Goal: Task Accomplishment & Management: Use online tool/utility

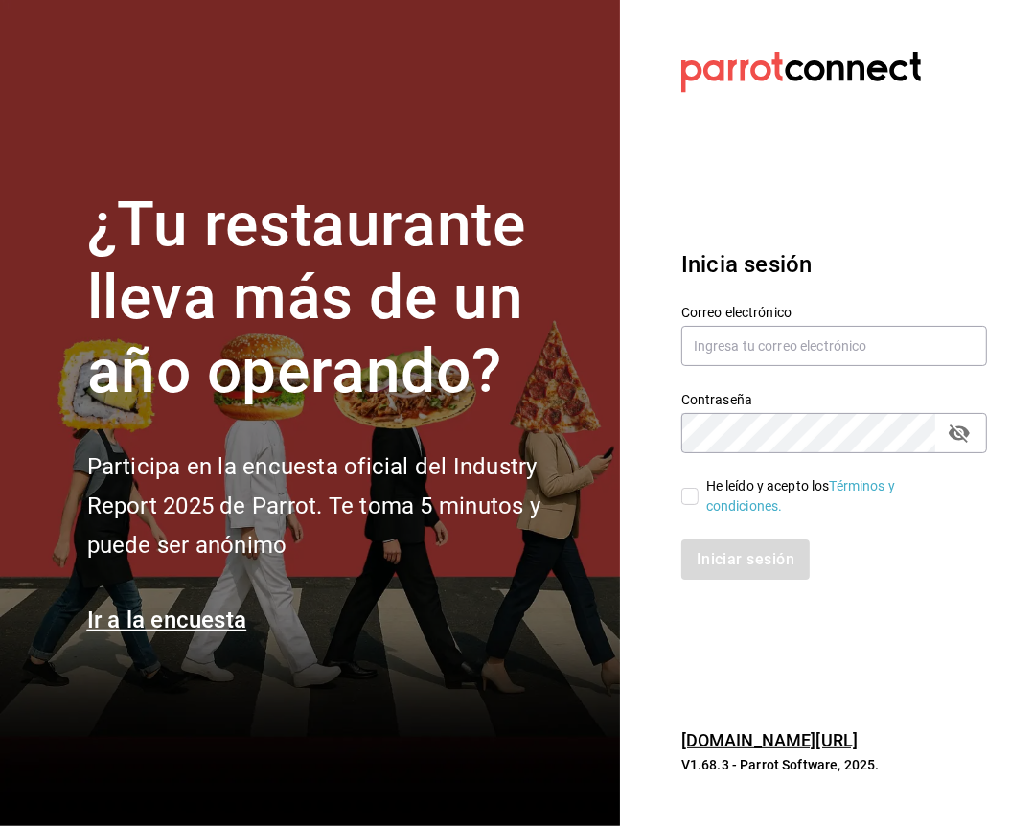
click at [705, 487] on span "He leído y acepto los Términos y condiciones." at bounding box center [835, 496] width 273 height 40
click at [699, 488] on input "He leído y acepto los Términos y condiciones." at bounding box center [690, 496] width 17 height 17
checkbox input "true"
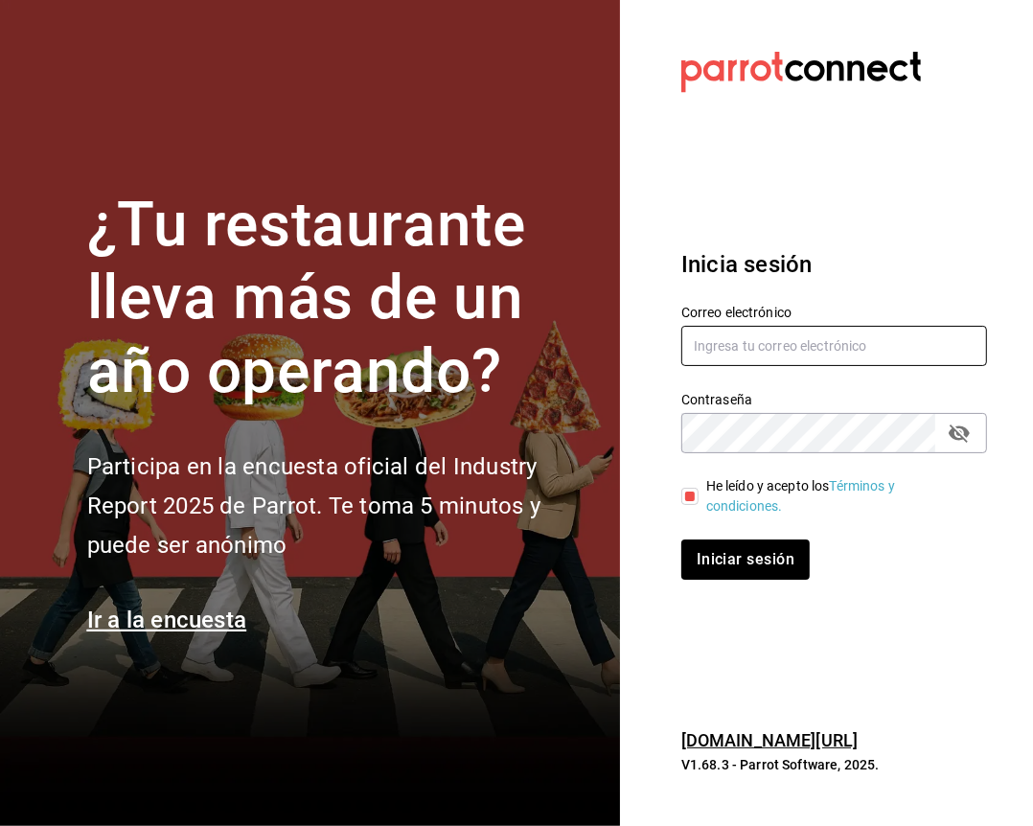
click at [731, 346] on input "text" at bounding box center [835, 346] width 306 height 40
type input "facturacion@zuda.mx"
click at [682, 540] on button "Iniciar sesión" at bounding box center [746, 560] width 128 height 40
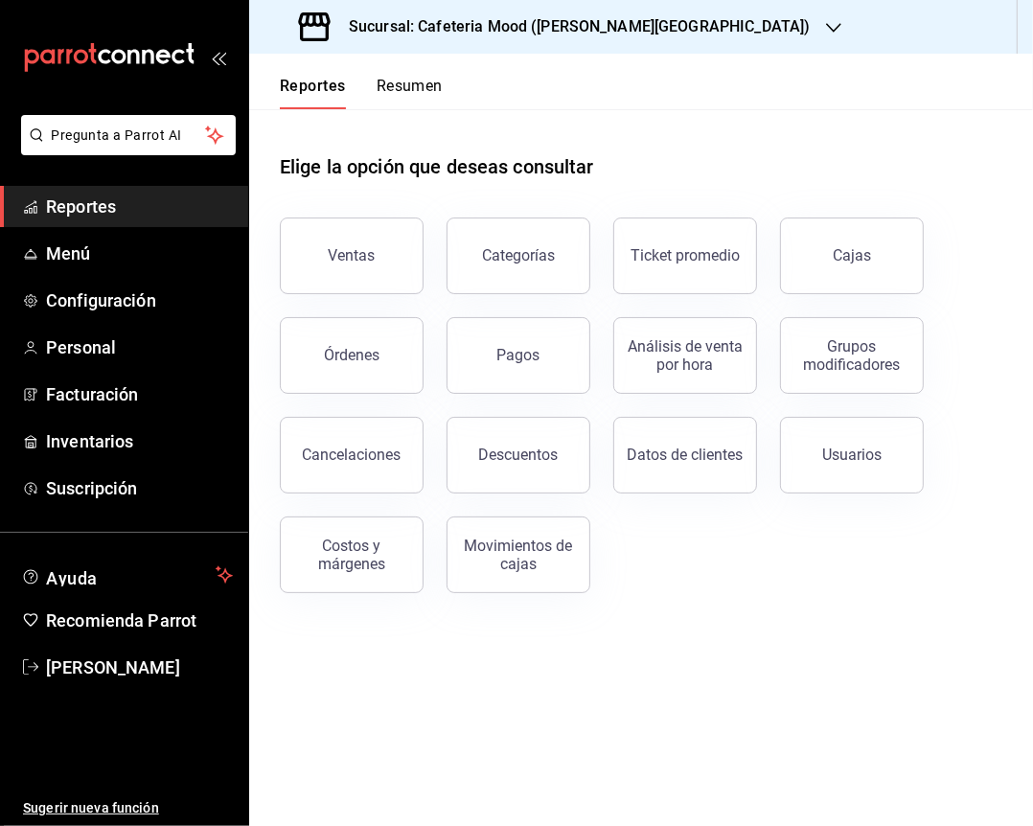
click at [551, 12] on div "Sucursal: Cafeteria Mood ([PERSON_NAME][GEOGRAPHIC_DATA])" at bounding box center [557, 27] width 585 height 54
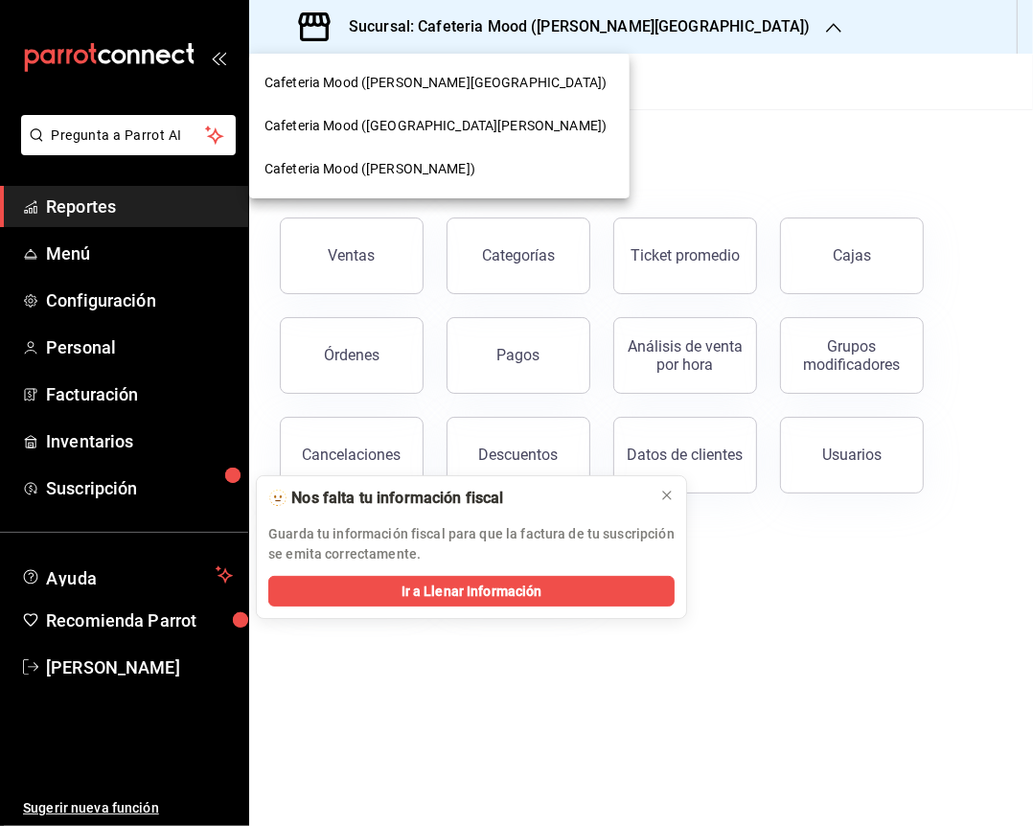
click at [491, 117] on span "Cafeteria Mood ([GEOGRAPHIC_DATA][PERSON_NAME])" at bounding box center [436, 126] width 342 height 20
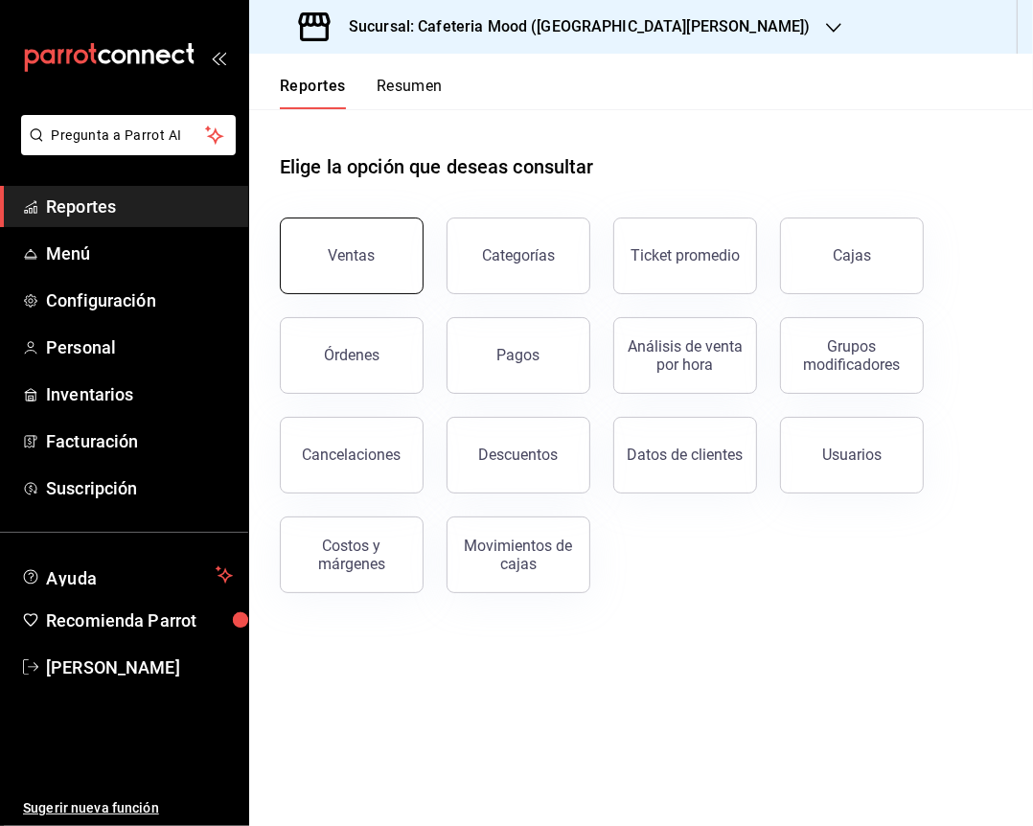
click at [359, 243] on button "Ventas" at bounding box center [352, 256] width 144 height 77
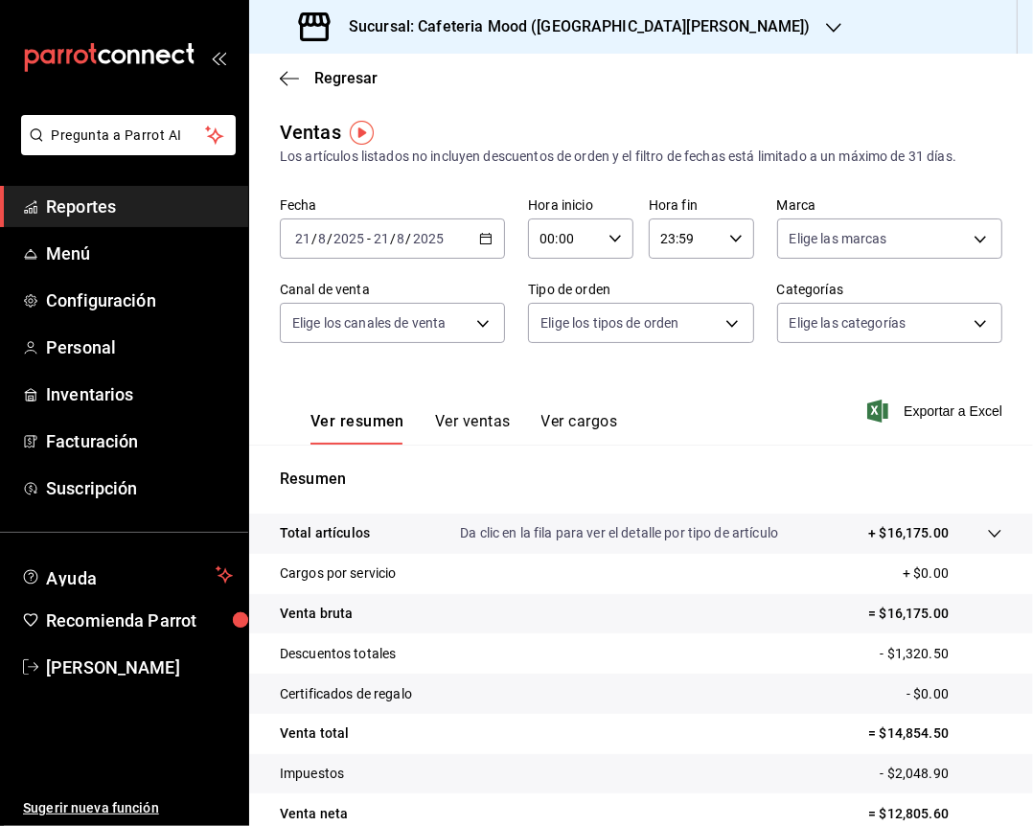
click at [490, 243] on div "[DATE] [DATE] - [DATE] [DATE]" at bounding box center [392, 239] width 225 height 40
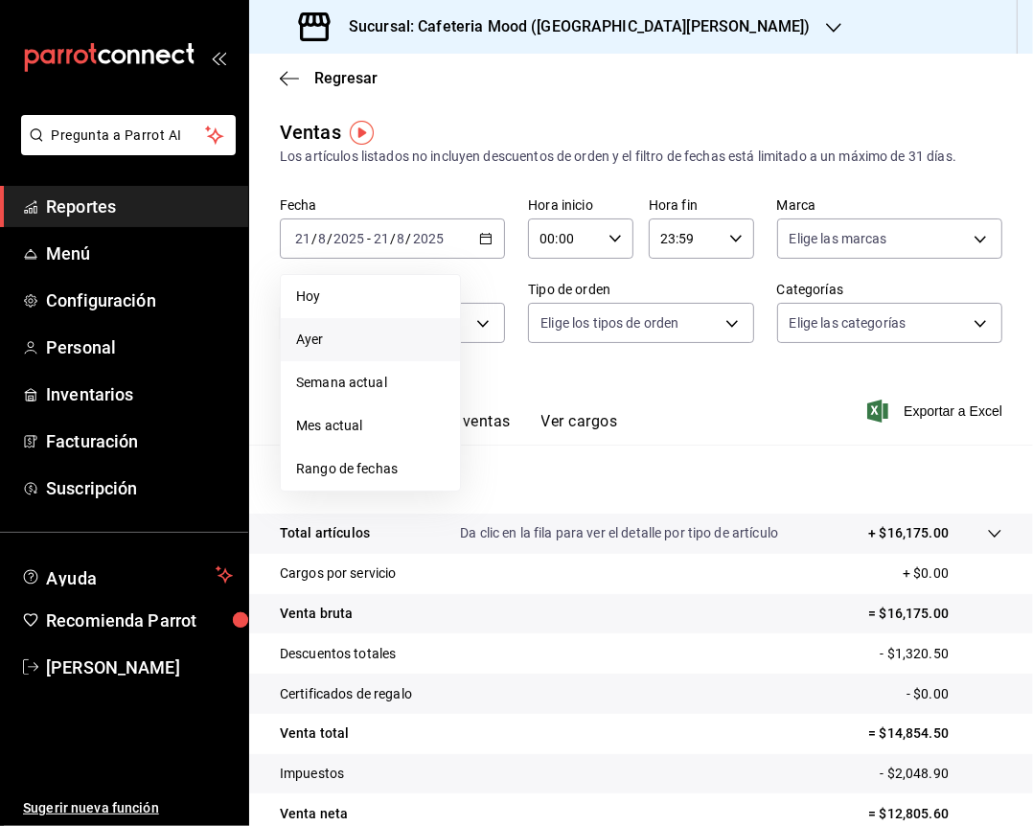
click at [347, 333] on span "Ayer" at bounding box center [370, 340] width 149 height 20
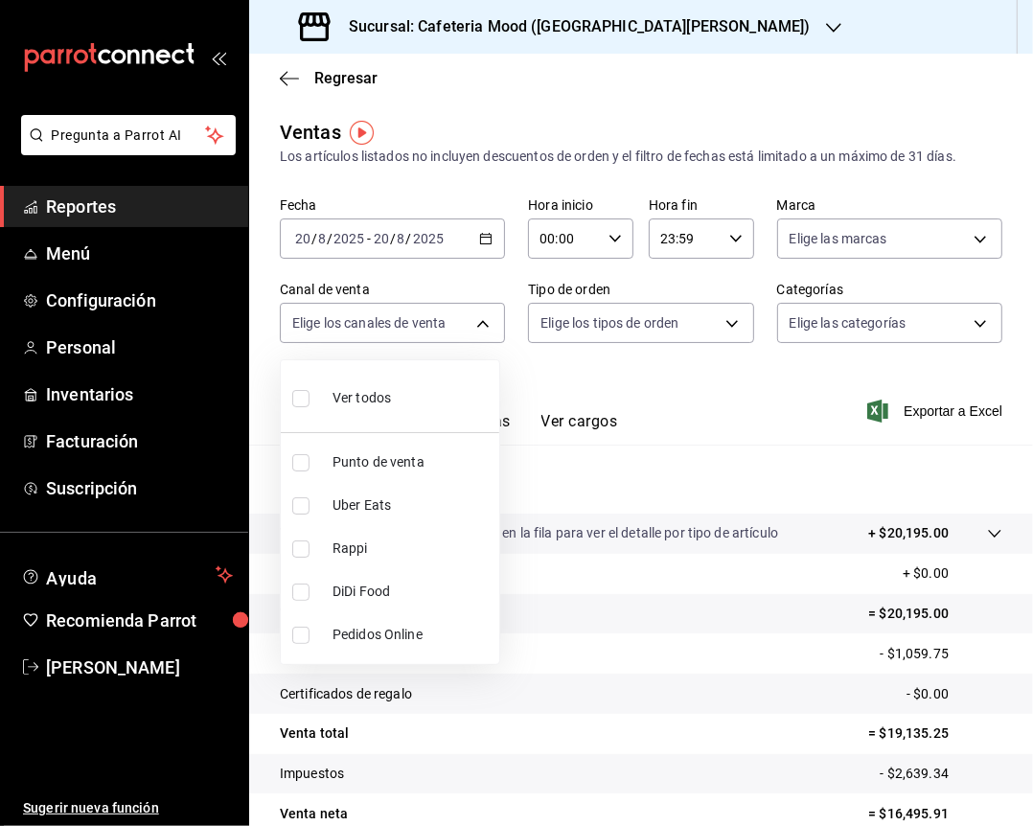
click at [347, 333] on body "Pregunta a Parrot AI Reportes Menú Configuración Personal Inventarios Facturaci…" at bounding box center [516, 413] width 1033 height 826
click at [597, 126] on div at bounding box center [516, 413] width 1033 height 826
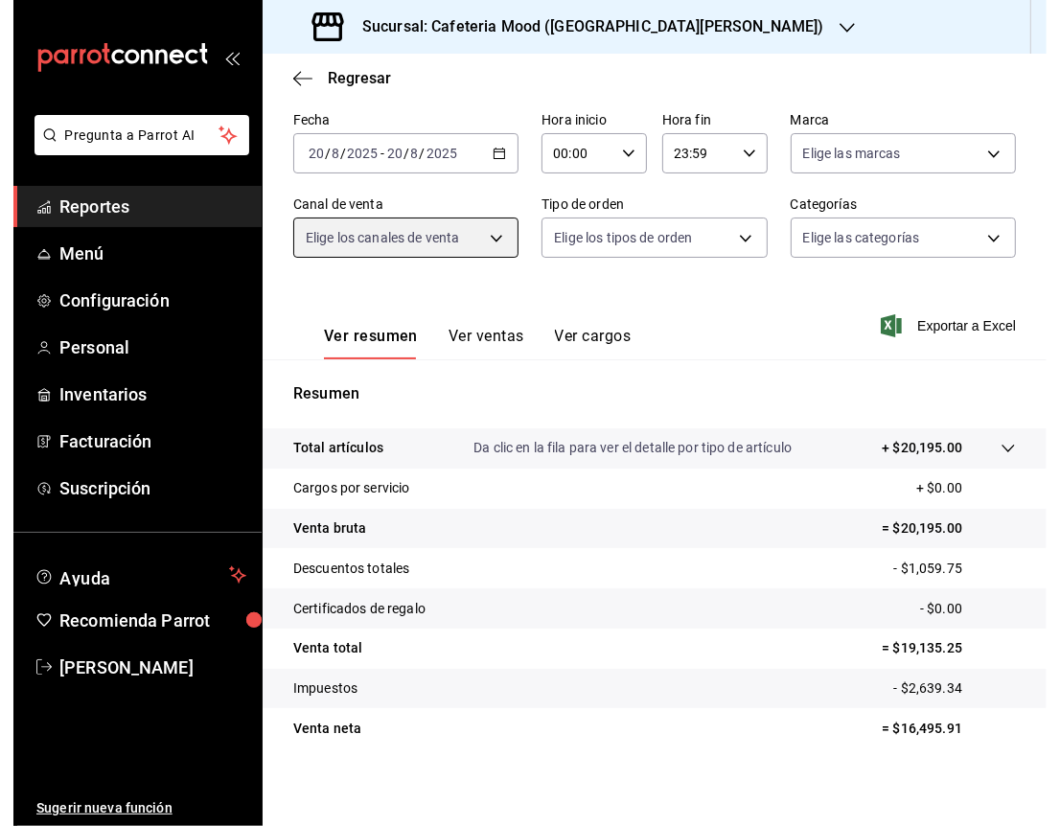
scroll to position [92, 0]
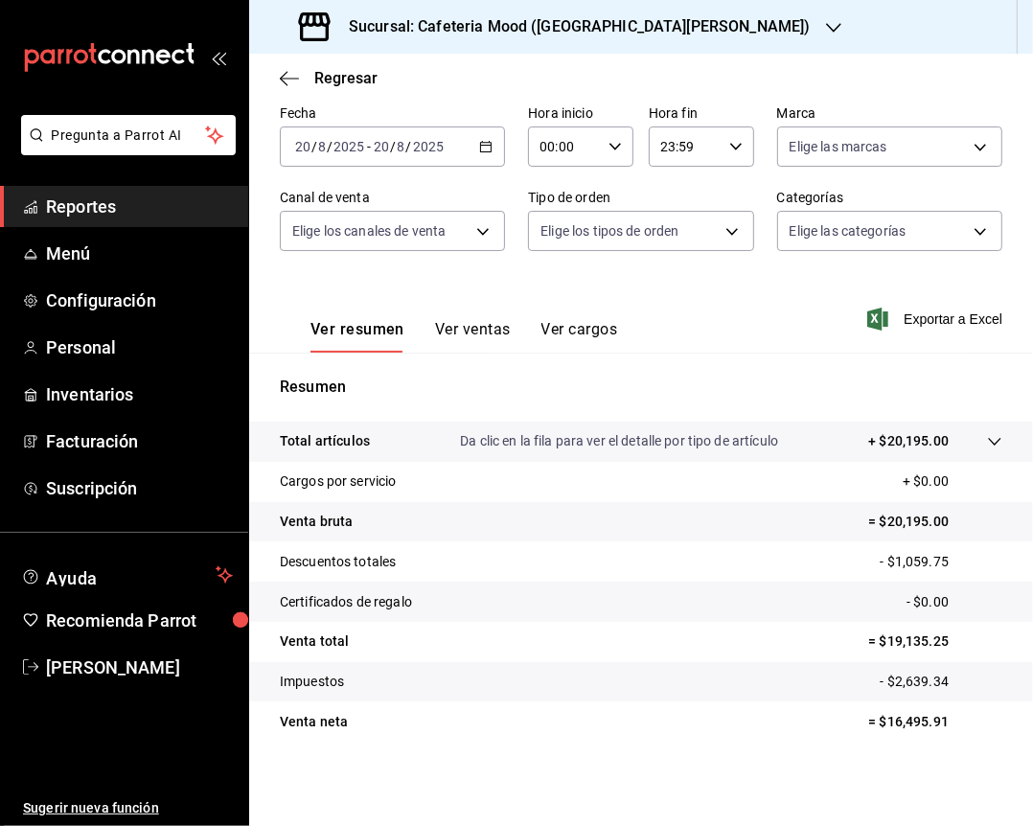
click at [893, 719] on p "= $16,495.91" at bounding box center [936, 722] width 134 height 20
copy p "16,495.91"
click at [498, 45] on div "Sucursal: Cafeteria Mood ([GEOGRAPHIC_DATA][PERSON_NAME])" at bounding box center [557, 27] width 585 height 54
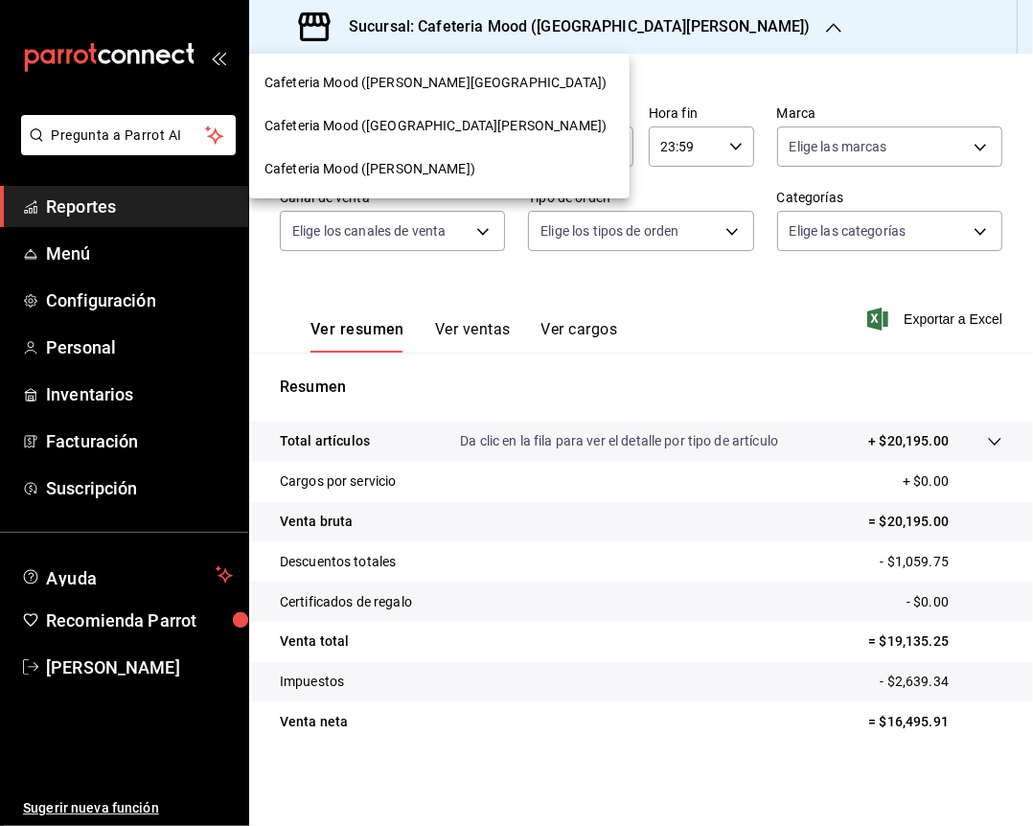
click at [460, 89] on div "Cafeteria Mood ([PERSON_NAME][GEOGRAPHIC_DATA])" at bounding box center [440, 83] width 350 height 20
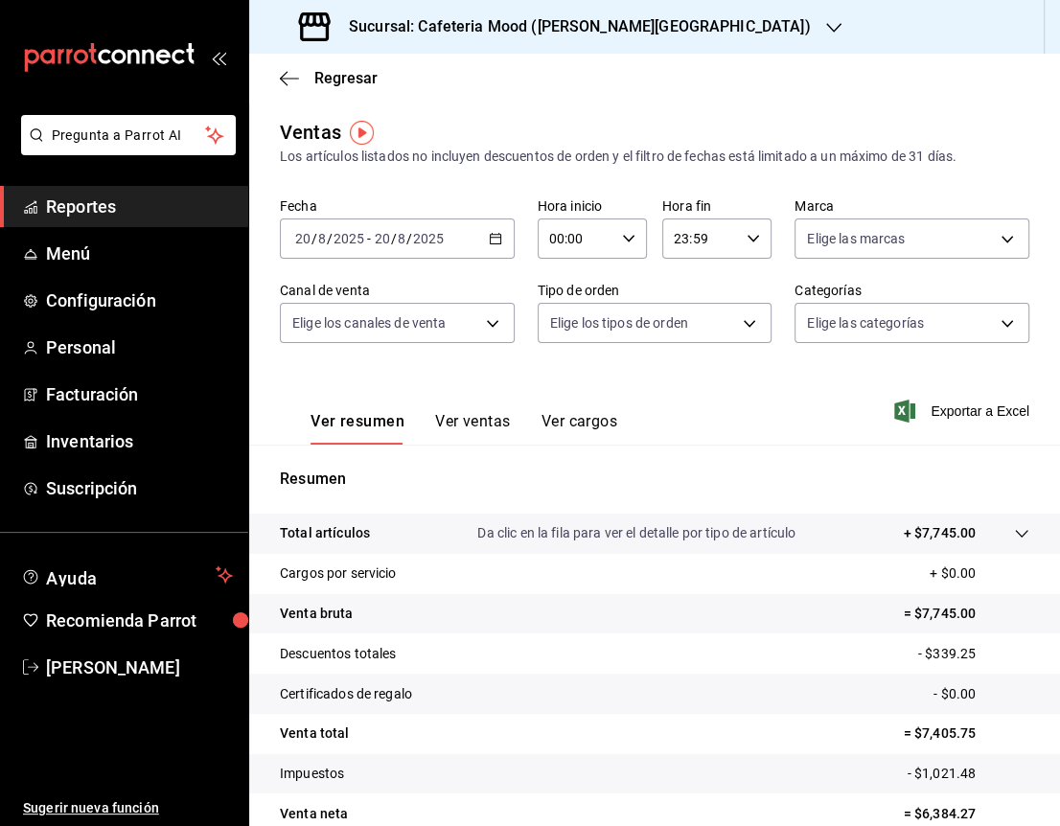
scroll to position [92, 0]
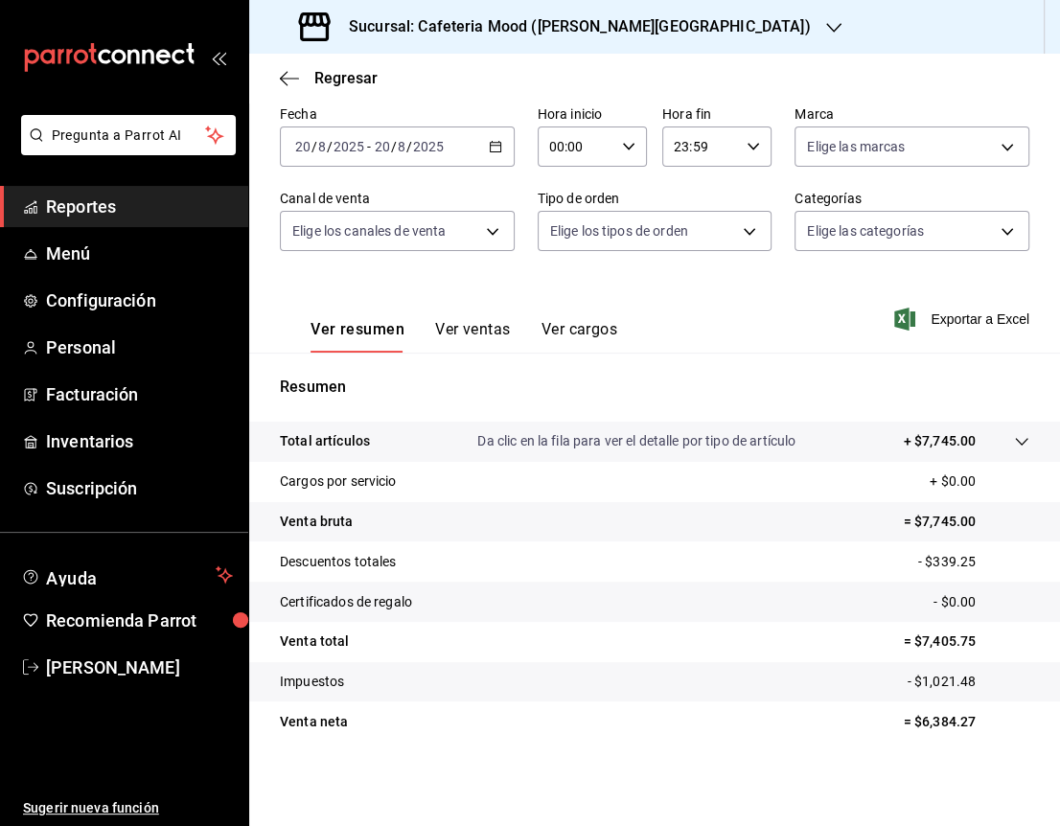
click at [921, 718] on p "= $6,384.27" at bounding box center [967, 722] width 126 height 20
copy p "6,384.27"
click at [921, 718] on p "= $6,384.27" at bounding box center [967, 722] width 126 height 20
click at [569, 28] on h3 "Sucursal: Cafeteria Mood ([PERSON_NAME][GEOGRAPHIC_DATA])" at bounding box center [572, 26] width 477 height 23
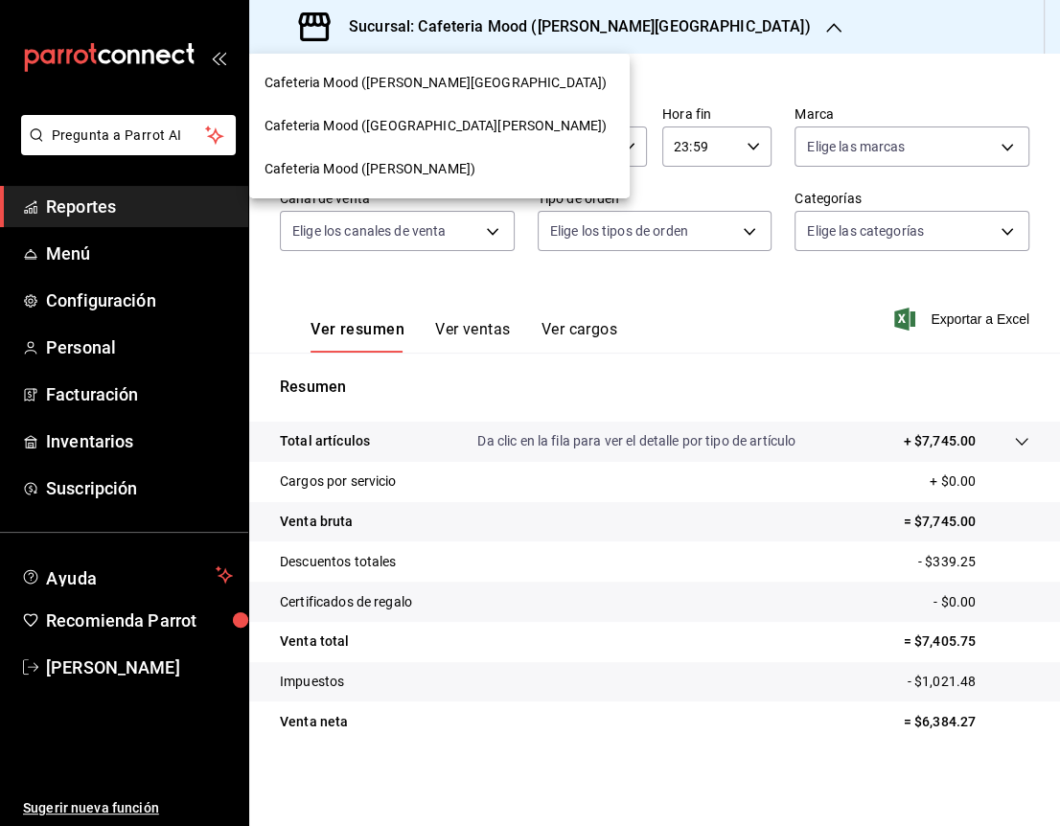
click at [396, 175] on span "Cafeteria Mood ([PERSON_NAME])" at bounding box center [370, 169] width 211 height 20
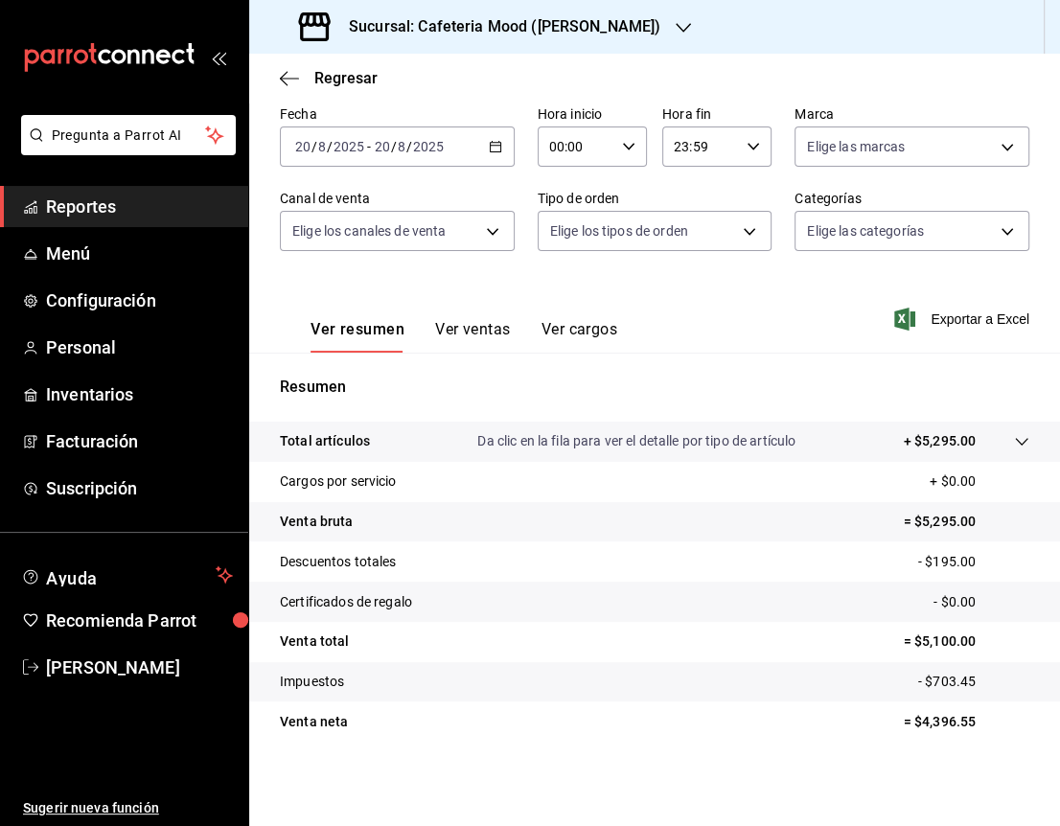
scroll to position [92, 0]
click at [939, 727] on p "= $4,396.55" at bounding box center [967, 722] width 126 height 20
copy p "4,396.55"
click at [939, 727] on p "= $4,396.55" at bounding box center [967, 722] width 126 height 20
